Goal: Leave review/rating: Leave review/rating

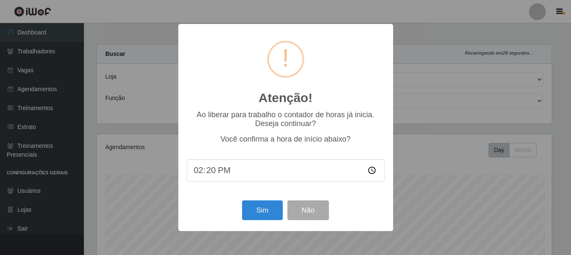
select select "445"
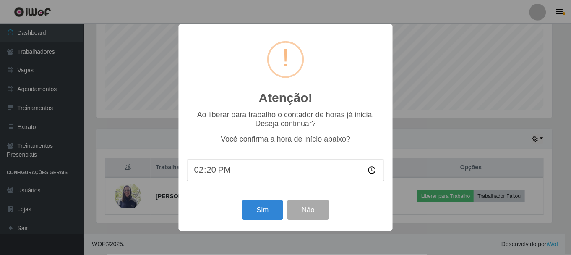
scroll to position [174, 457]
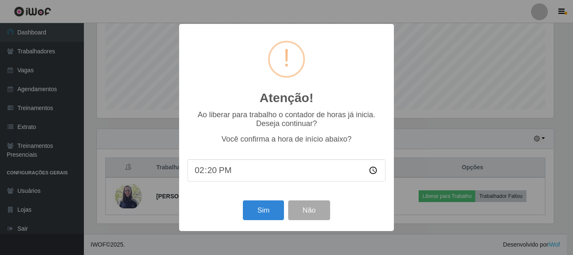
click at [209, 174] on input "14:20" at bounding box center [287, 170] width 198 height 22
click at [250, 208] on button "Sim" at bounding box center [263, 210] width 41 height 20
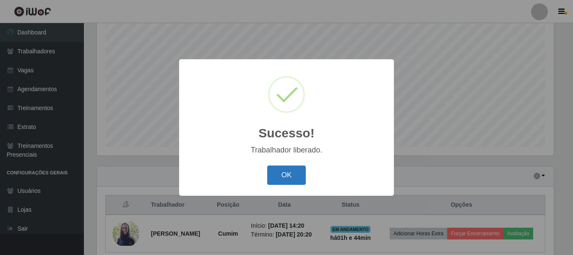
click at [284, 174] on button "OK" at bounding box center [286, 175] width 39 height 20
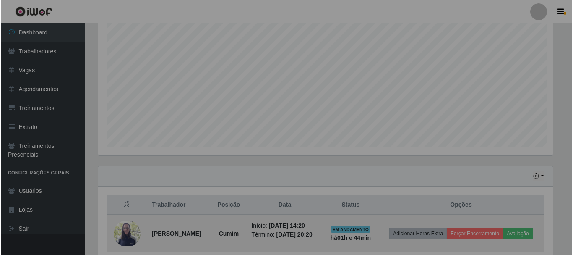
scroll to position [174, 461]
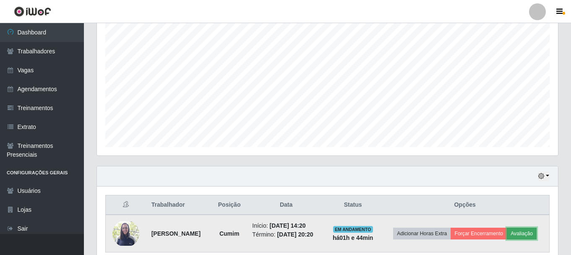
click at [534, 234] on button "Avaliação" at bounding box center [522, 233] width 30 height 12
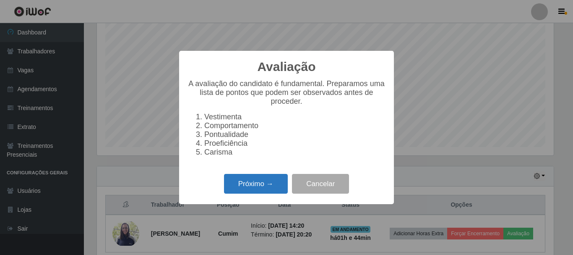
click at [242, 190] on button "Próximo →" at bounding box center [256, 184] width 64 height 20
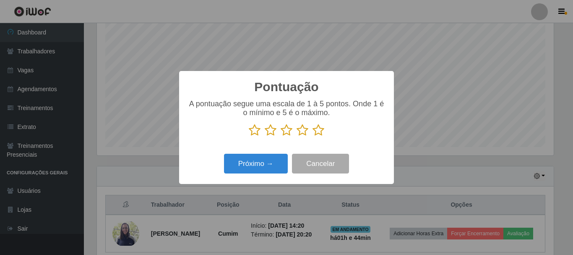
scroll to position [419318, 419035]
click at [318, 133] on icon at bounding box center [319, 130] width 12 height 13
click at [313, 136] on input "radio" at bounding box center [313, 136] width 0 height 0
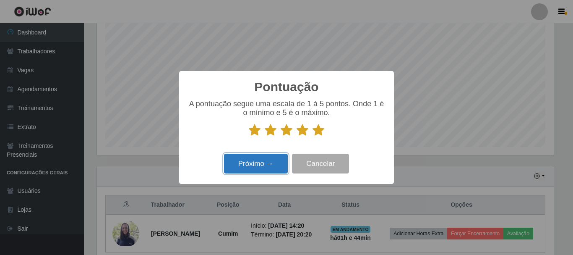
click at [254, 163] on button "Próximo →" at bounding box center [256, 164] width 64 height 20
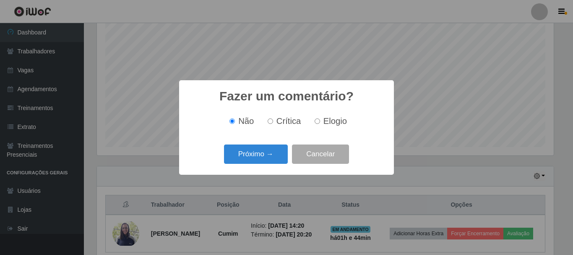
click at [254, 163] on button "Próximo →" at bounding box center [256, 154] width 64 height 20
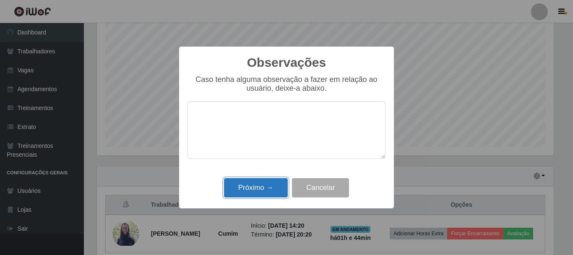
click at [245, 186] on button "Próximo →" at bounding box center [256, 188] width 64 height 20
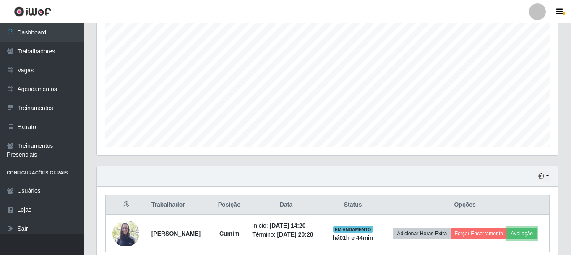
scroll to position [190, 0]
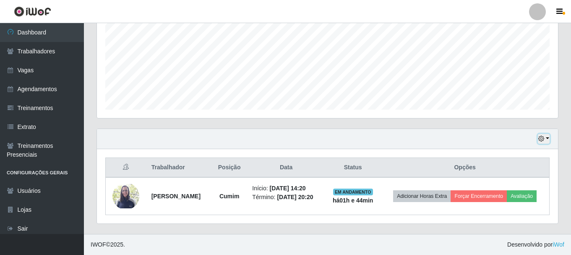
click at [547, 139] on button "button" at bounding box center [544, 139] width 12 height 10
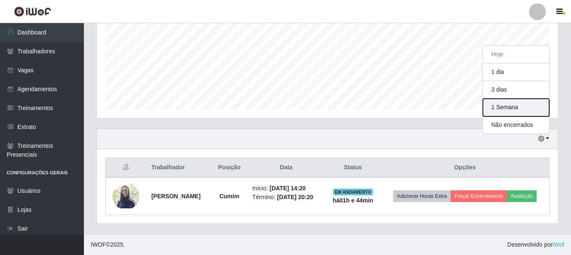
click at [511, 110] on button "1 Semana" at bounding box center [516, 108] width 66 height 18
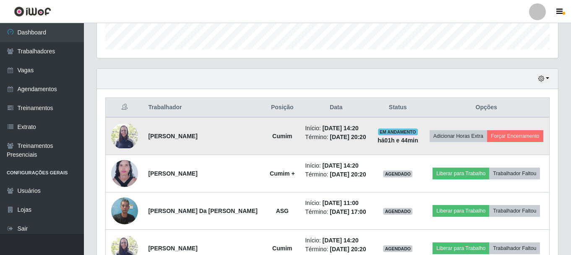
scroll to position [41, 0]
